Goal: Task Accomplishment & Management: Complete application form

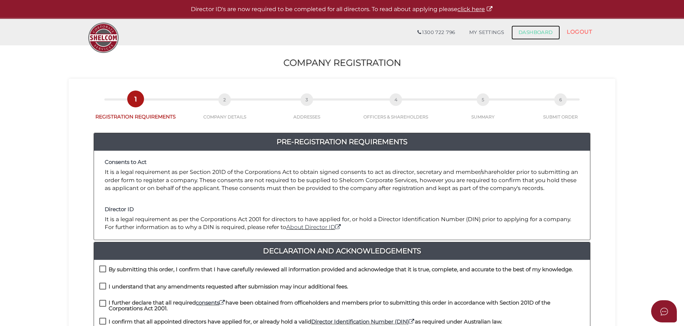
click at [535, 29] on link "DASHBOARD" at bounding box center [536, 32] width 49 height 14
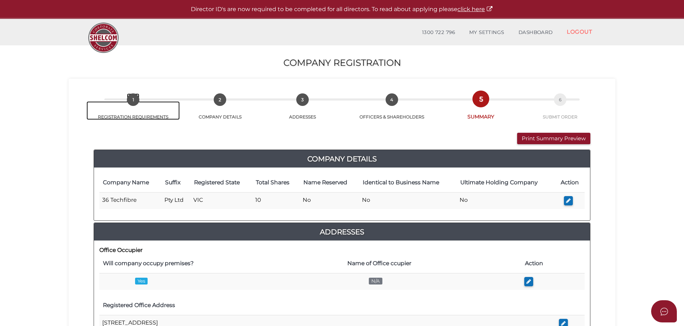
click at [133, 104] on span "1" at bounding box center [133, 99] width 13 height 13
click at [133, 101] on span "1" at bounding box center [133, 99] width 13 height 13
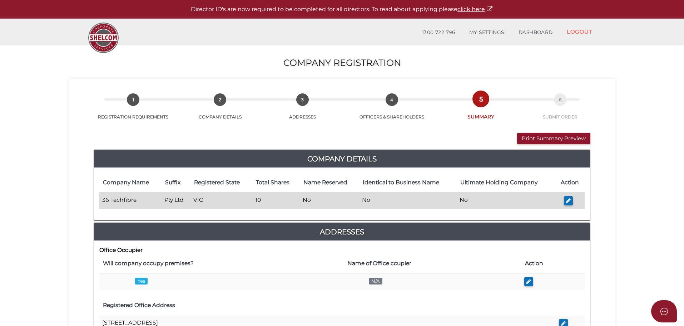
click at [124, 200] on td "36 Techfibre" at bounding box center [130, 200] width 62 height 17
click at [565, 200] on button "button" at bounding box center [568, 201] width 9 height 10
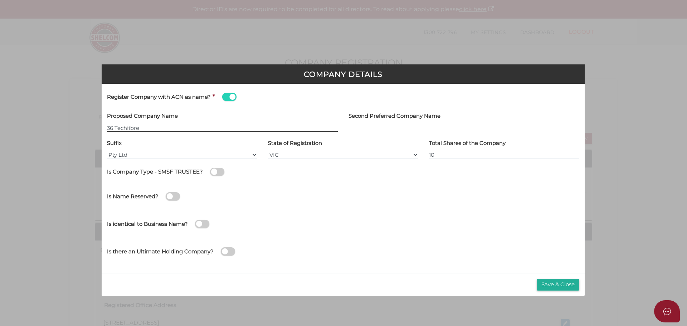
type input "[[ACN Number]]"
click at [226, 96] on span at bounding box center [229, 97] width 14 height 8
click at [0, 0] on input "checkbox" at bounding box center [0, 0] width 0 height 0
click at [382, 53] on div "Company Details Register Company with ACN as name? * Proposed Company Name Seco…" at bounding box center [343, 129] width 412 height 237
click at [125, 128] on input "text" at bounding box center [222, 128] width 231 height 8
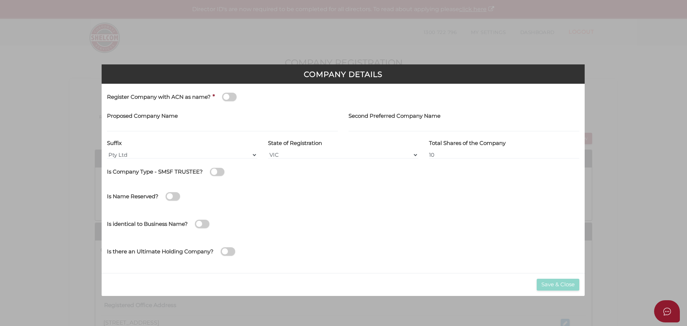
click at [317, 51] on div "Company Details Register Company with ACN as name? * Proposed Company Name Seco…" at bounding box center [343, 129] width 412 height 237
click at [345, 78] on h3 "Company Details" at bounding box center [343, 74] width 472 height 8
click at [525, 59] on div "Company Details Register Company with ACN as name? * Proposed Company Name Seco…" at bounding box center [343, 129] width 412 height 237
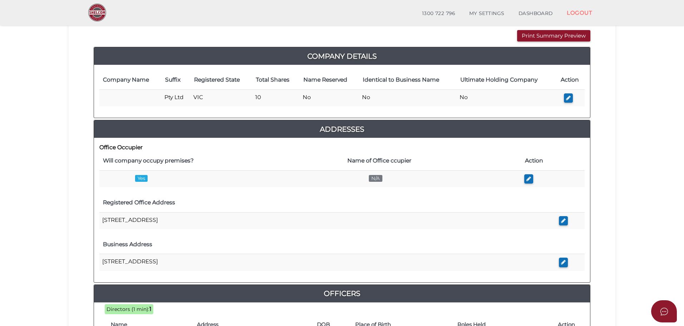
scroll to position [36, 0]
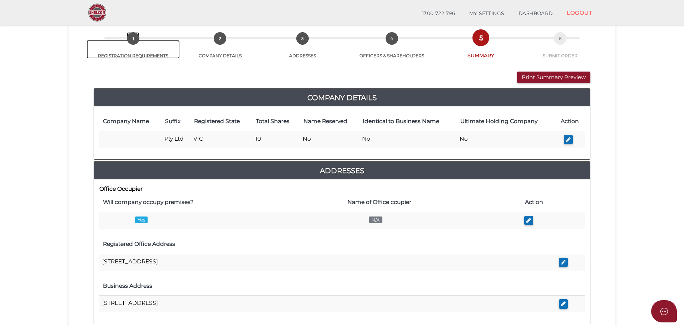
drag, startPoint x: 132, startPoint y: 36, endPoint x: 129, endPoint y: 35, distance: 3.7
click at [132, 36] on span "1" at bounding box center [133, 38] width 13 height 13
click at [136, 40] on span "1" at bounding box center [133, 38] width 13 height 13
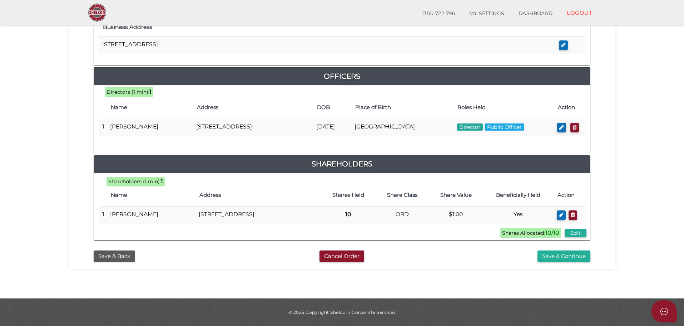
scroll to position [307, 0]
click at [122, 254] on button "Save & Back" at bounding box center [114, 256] width 41 height 12
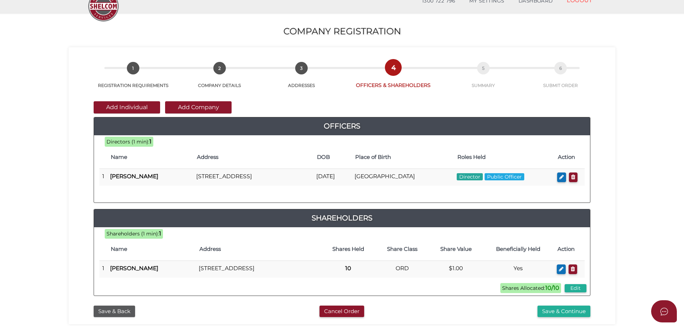
scroll to position [165, 0]
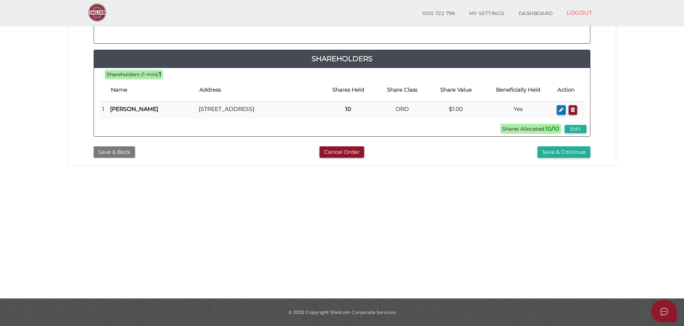
click at [123, 158] on button "Save & Back" at bounding box center [114, 152] width 41 height 12
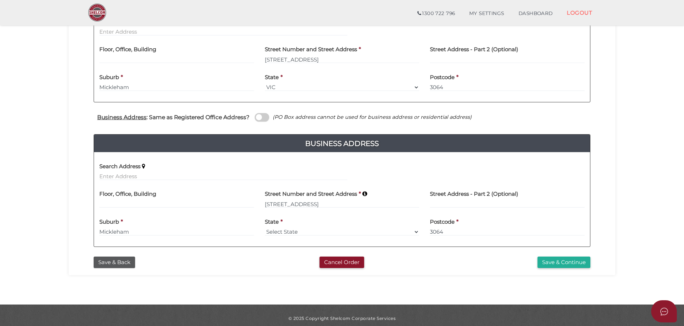
scroll to position [196, 0]
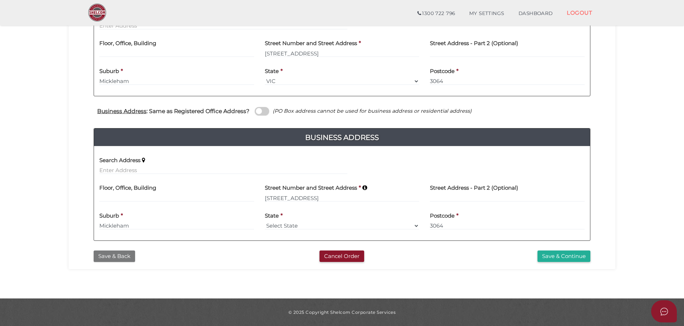
click at [116, 257] on button "Save & Back" at bounding box center [114, 256] width 41 height 12
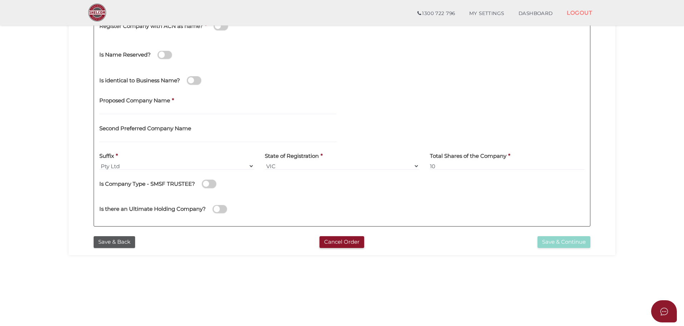
scroll to position [165, 0]
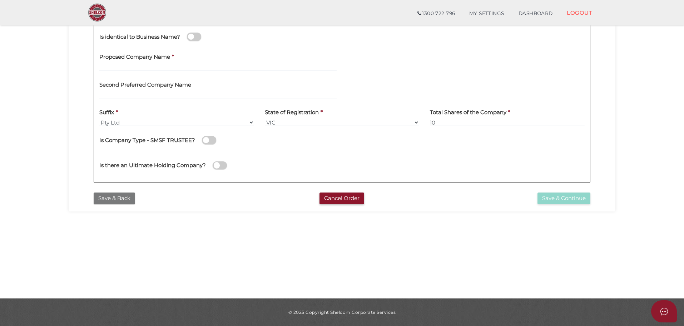
drag, startPoint x: 126, startPoint y: 196, endPoint x: 129, endPoint y: 199, distance: 4.1
click at [126, 196] on button "Save & Back" at bounding box center [114, 198] width 41 height 12
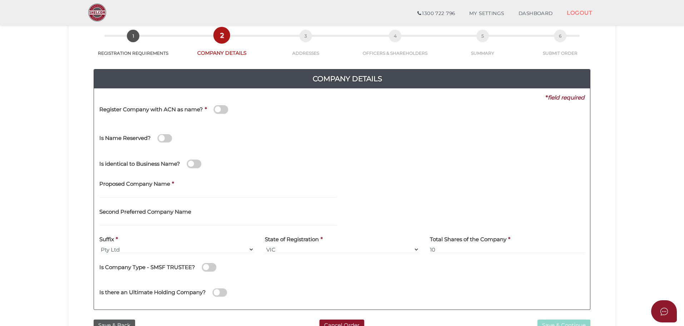
scroll to position [36, 0]
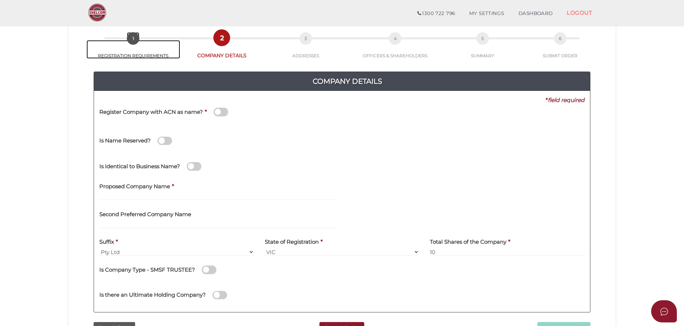
click at [135, 40] on span "1" at bounding box center [133, 38] width 13 height 13
click at [133, 38] on span "1" at bounding box center [133, 38] width 13 height 13
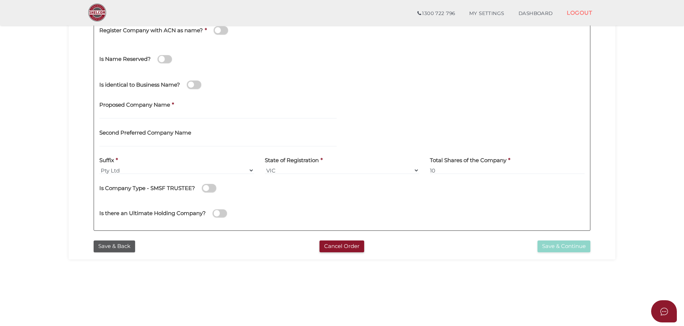
scroll to position [58, 0]
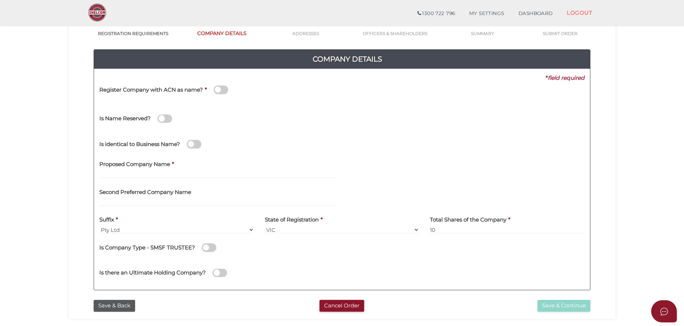
click at [114, 170] on label "Proposed Company Name" at bounding box center [134, 163] width 71 height 15
click at [117, 171] on input "text" at bounding box center [217, 174] width 237 height 8
type input "36 TECHFIBRE"
click at [223, 150] on div "Is identical to Business Name?" at bounding box center [182, 140] width 166 height 20
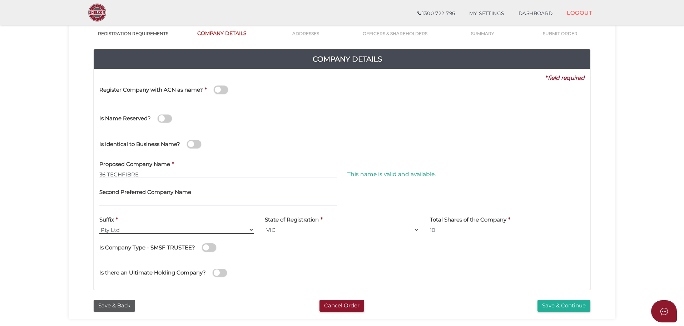
click at [108, 230] on select "Pty Ltd Pty Ltd Pty. Ltd. Pty Limited Proprietary Limited Proprietary Ltd" at bounding box center [176, 230] width 155 height 8
click at [99, 226] on select "Pty Ltd Pty Ltd Pty. Ltd. Pty Limited Proprietary Limited Proprietary Ltd" at bounding box center [176, 230] width 155 height 8
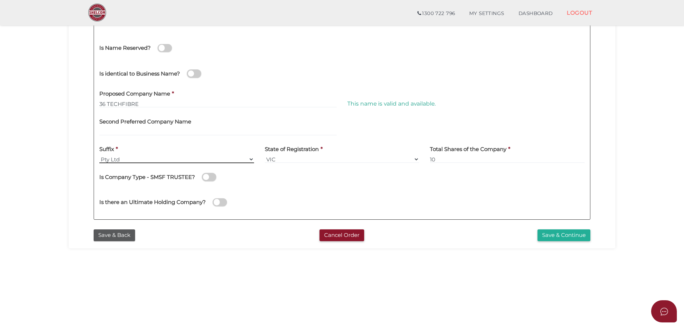
scroll to position [129, 0]
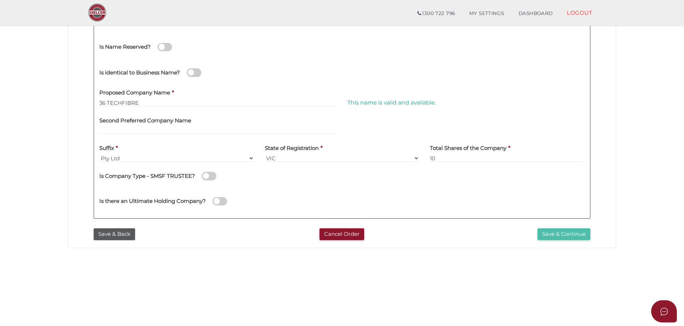
click at [560, 231] on button "Save & Continue" at bounding box center [564, 234] width 53 height 12
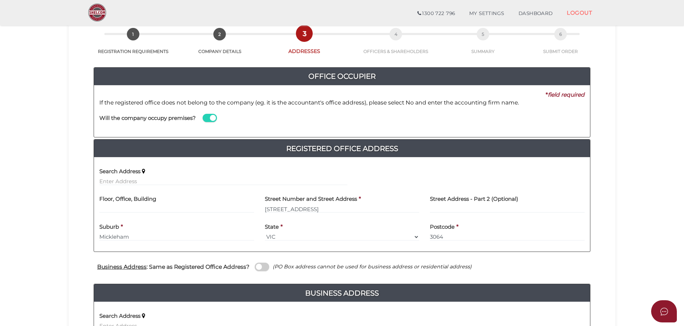
scroll to position [72, 0]
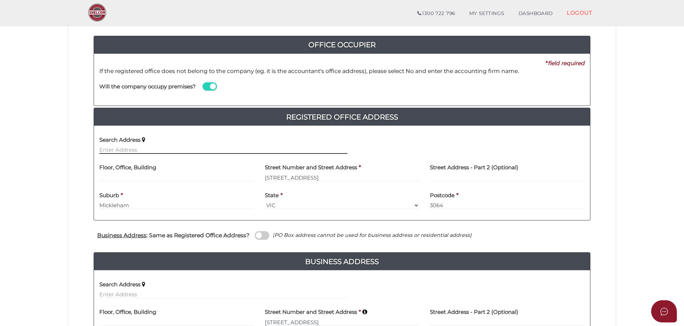
click at [103, 152] on input "text" at bounding box center [223, 150] width 248 height 8
click at [128, 146] on input "text" at bounding box center [223, 150] width 248 height 8
paste input "[STREET_ADDRESS],"
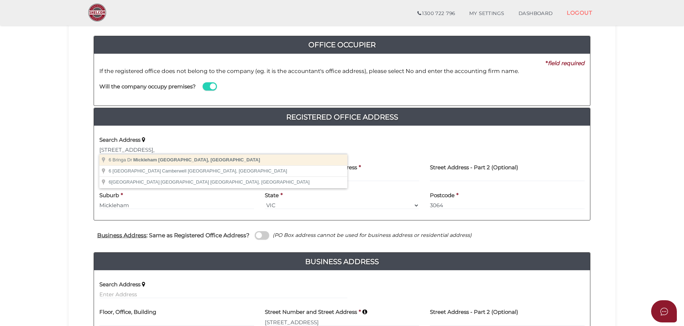
type input "[STREET_ADDRESS][PERSON_NAME]"
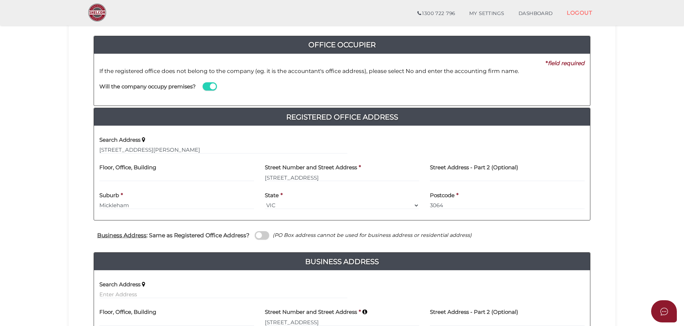
type input "[STREET_ADDRESS]"
type input "Mickleham"
select select "VIC"
type input "3064"
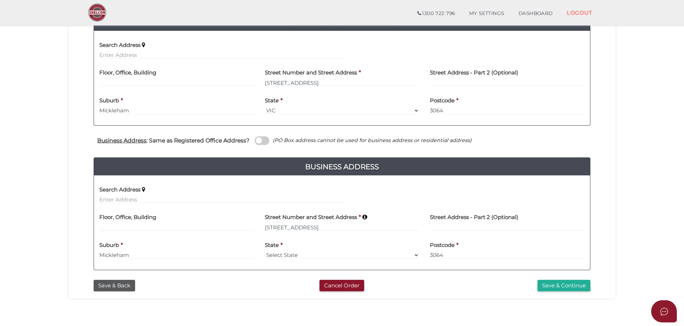
scroll to position [179, 0]
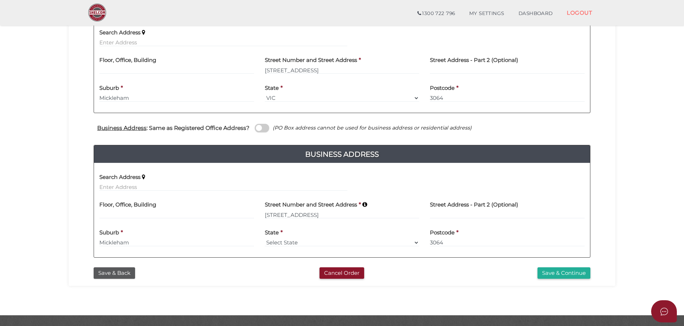
click at [151, 181] on div "Search Address" at bounding box center [223, 179] width 248 height 23
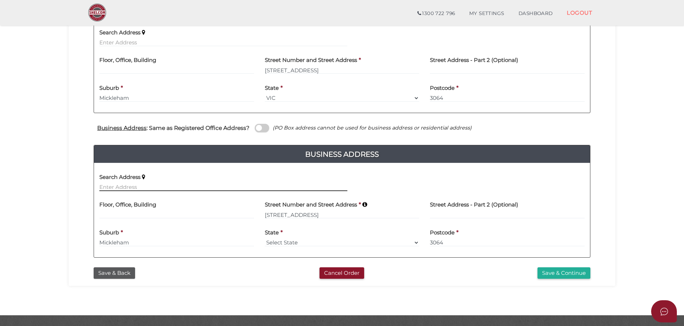
click at [143, 185] on input "text" at bounding box center [223, 187] width 248 height 8
paste input "[STREET_ADDRESS],"
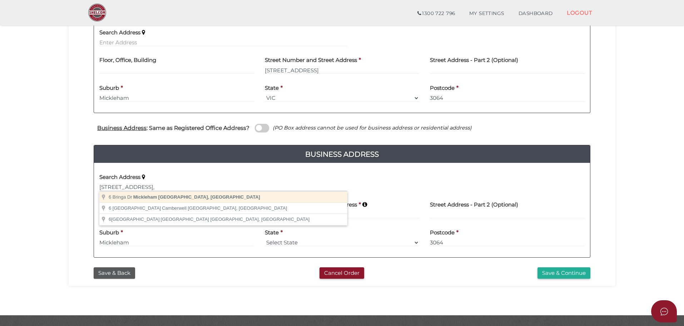
type input "[STREET_ADDRESS][PERSON_NAME]"
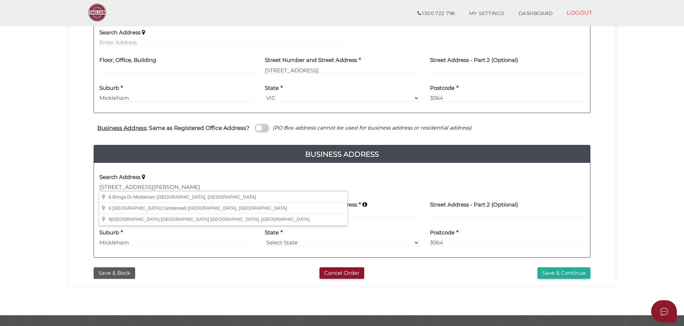
type input "[STREET_ADDRESS]"
type input "Mickleham"
select select "VIC"
type input "3064"
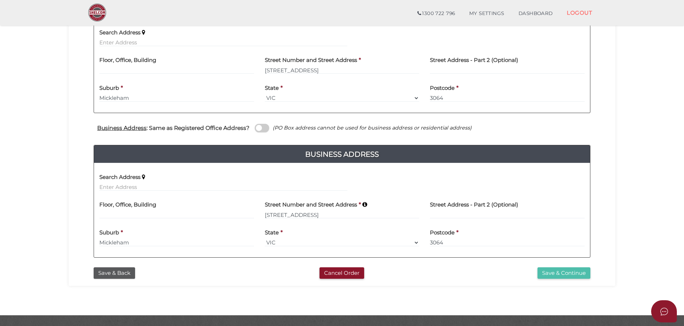
click at [555, 272] on button "Save & Continue" at bounding box center [564, 273] width 53 height 12
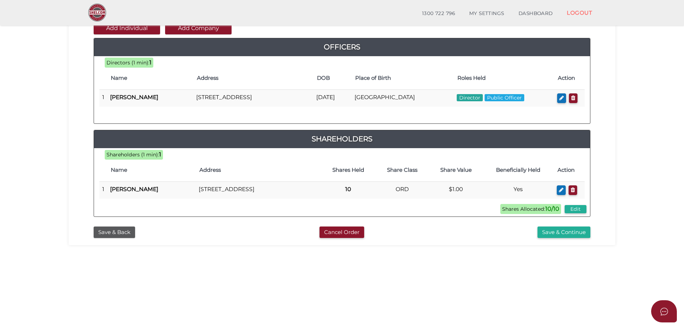
scroll to position [107, 0]
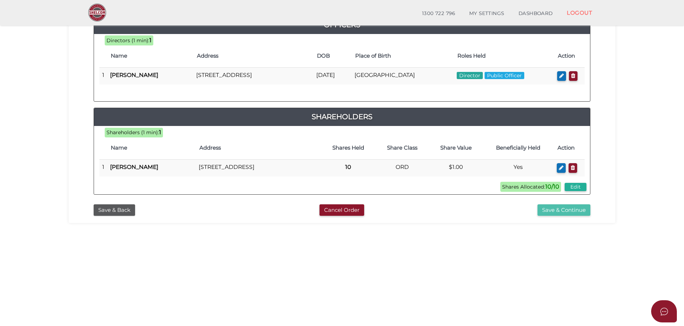
drag, startPoint x: 560, startPoint y: 223, endPoint x: 557, endPoint y: 226, distance: 4.3
click at [561, 216] on button "Save & Continue" at bounding box center [564, 210] width 53 height 12
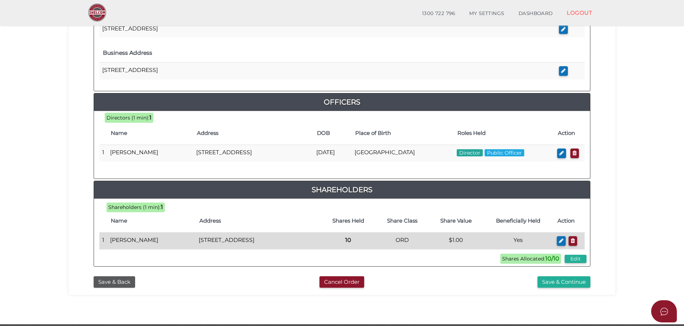
scroll to position [286, 0]
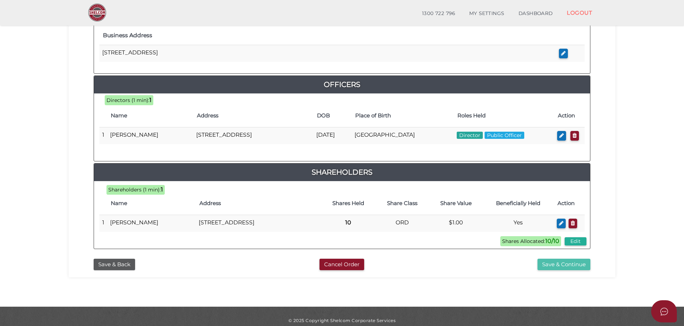
click at [547, 270] on button "Save & Continue" at bounding box center [564, 265] width 53 height 12
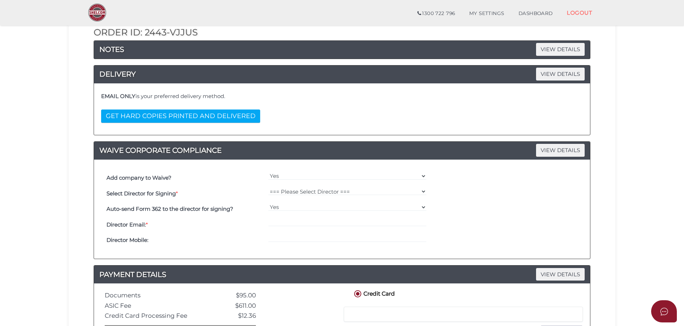
scroll to position [107, 0]
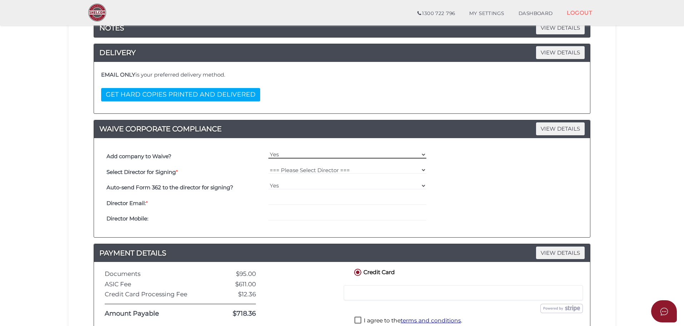
click at [277, 158] on select "Yes No" at bounding box center [348, 155] width 158 height 8
click at [269, 151] on select "Yes No" at bounding box center [348, 155] width 158 height 8
click at [306, 169] on select "=== Please Select Director === Maria Bano" at bounding box center [348, 170] width 158 height 8
select select "000026845"
click at [269, 166] on select "=== Please Select Director === Maria Bano" at bounding box center [348, 170] width 158 height 8
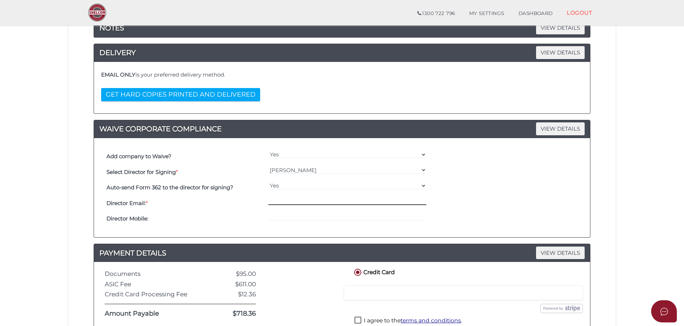
click at [271, 202] on input "email" at bounding box center [348, 201] width 158 height 8
click at [279, 201] on input "email" at bounding box center [348, 201] width 158 height 8
paste input "MARIABANO33@YAHOO.COM"
type input "MARIABANO33@YAHOO.COM"
click at [279, 219] on input "tel" at bounding box center [348, 217] width 158 height 8
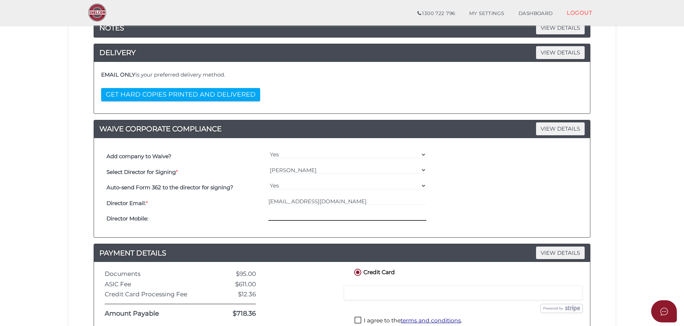
paste input "MARIABANO33@YAHOO.COM"
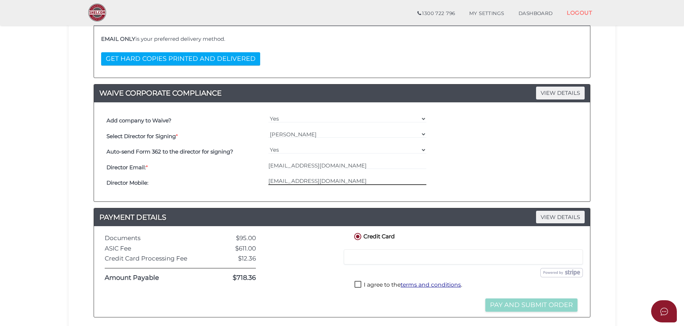
scroll to position [179, 0]
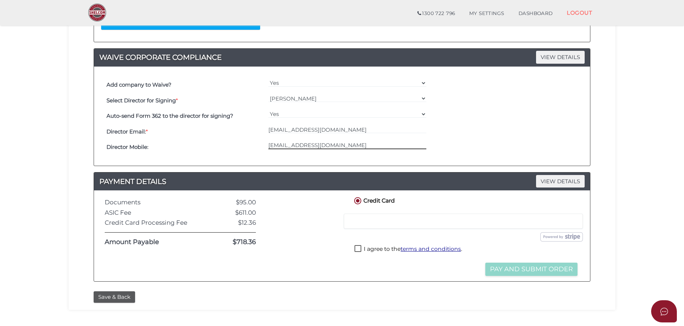
type input "MARIABANO33@YAHOO.COM"
drag, startPoint x: 581, startPoint y: 66, endPoint x: 581, endPoint y: 73, distance: 7.2
click at [581, 67] on div "Add company to Waive? Yes No Select Director for Signing * === Please Select Di…" at bounding box center [342, 116] width 496 height 99
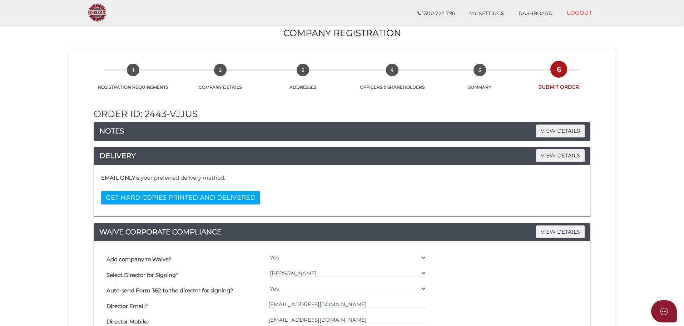
scroll to position [0, 0]
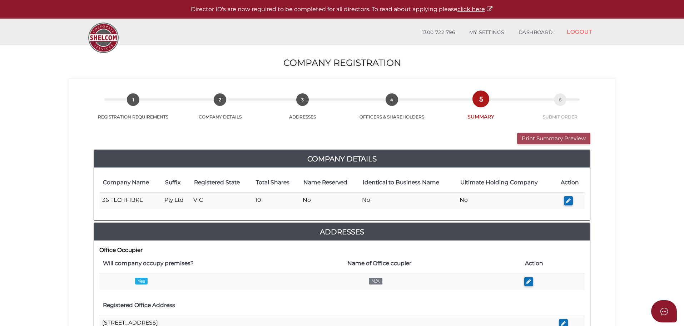
click at [555, 143] on button "Print Summary Preview" at bounding box center [553, 139] width 73 height 12
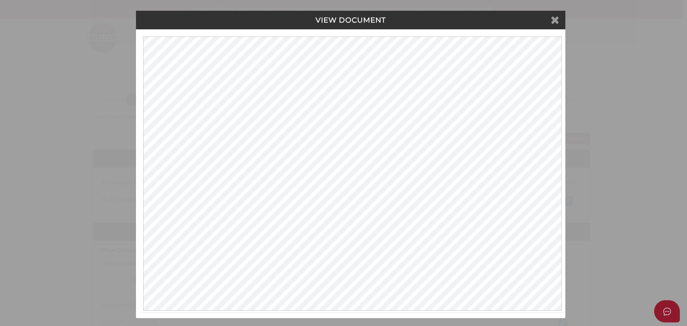
click at [555, 21] on icon at bounding box center [554, 19] width 9 height 11
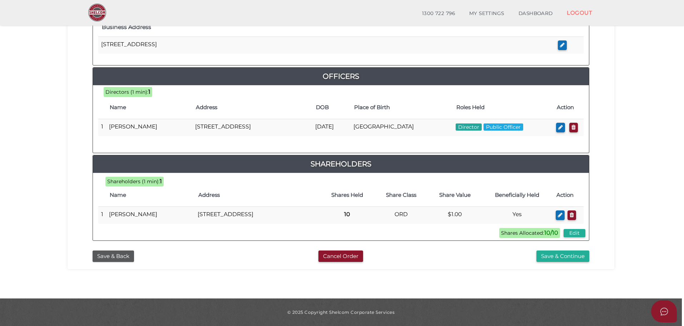
scroll to position [307, 0]
click at [556, 252] on button "Save & Continue" at bounding box center [563, 256] width 53 height 12
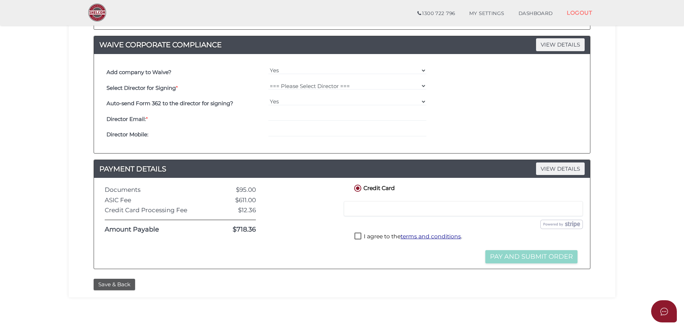
scroll to position [220, 0]
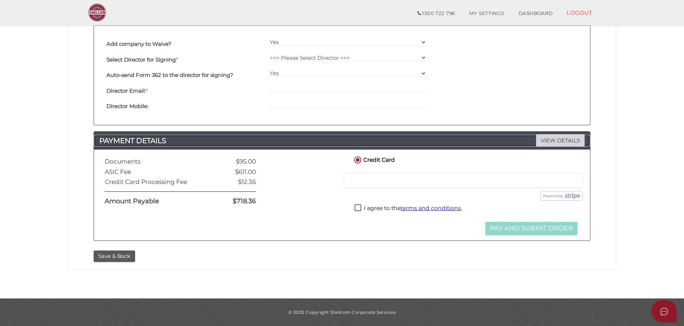
click at [554, 146] on span "VIEW DETAILS" at bounding box center [560, 140] width 49 height 13
click at [561, 135] on span "VIEW DETAILS" at bounding box center [560, 140] width 49 height 13
click at [563, 135] on span "VIEW DETAILS" at bounding box center [560, 140] width 49 height 13
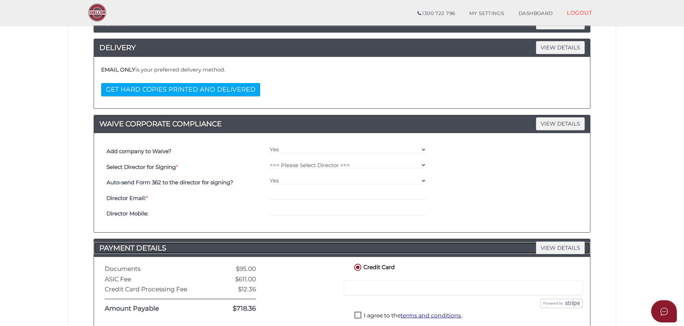
scroll to position [184, 0]
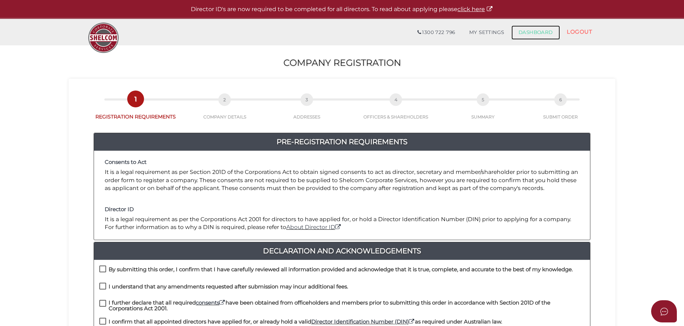
click at [523, 32] on link "DASHBOARD" at bounding box center [536, 32] width 49 height 14
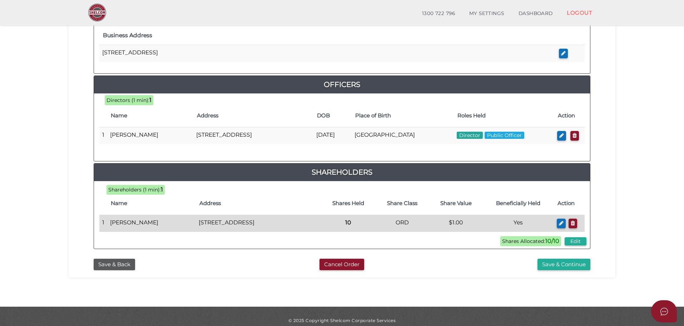
scroll to position [307, 0]
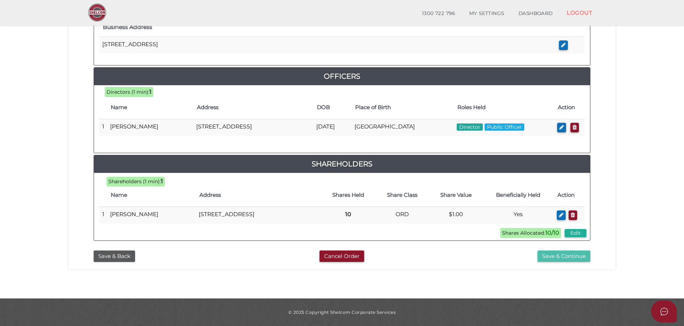
click at [558, 257] on button "Save & Continue" at bounding box center [564, 256] width 53 height 12
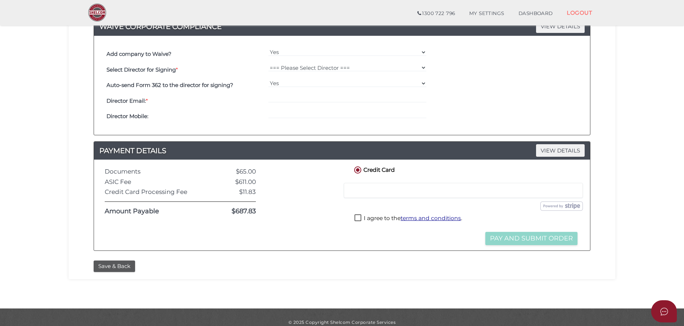
scroll to position [220, 0]
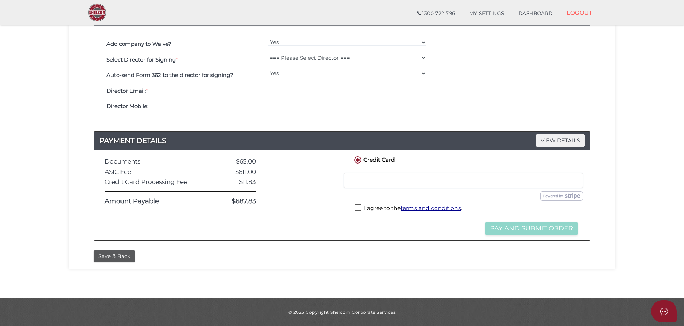
click at [359, 205] on label "I agree to the terms and conditions ." at bounding box center [409, 208] width 108 height 9
checkbox input "true"
click at [410, 183] on iframe at bounding box center [464, 180] width 230 height 6
click at [537, 231] on button "Pay and Submit Order" at bounding box center [532, 228] width 92 height 13
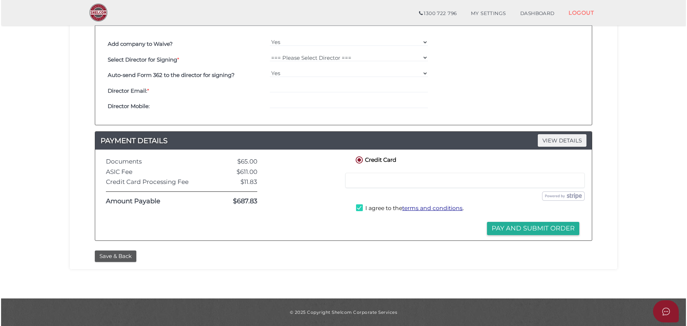
scroll to position [0, 0]
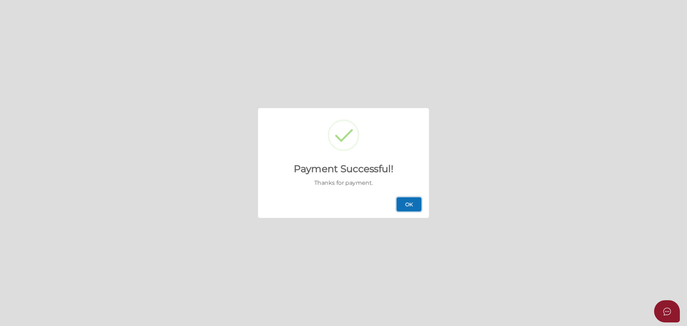
click at [407, 200] on button "OK" at bounding box center [408, 204] width 25 height 14
